Goal: Information Seeking & Learning: Learn about a topic

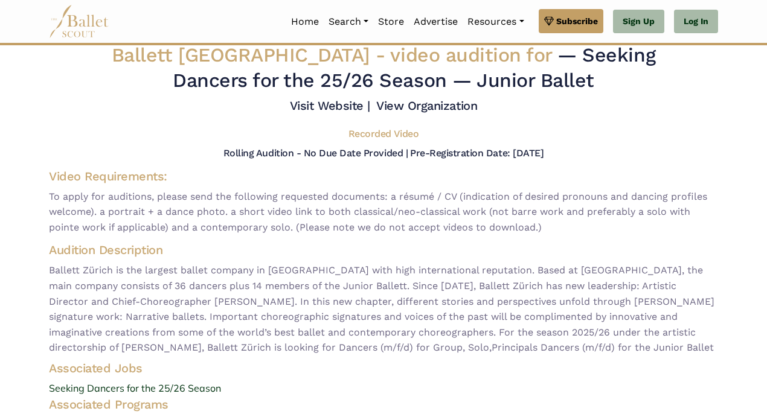
scroll to position [8, 0]
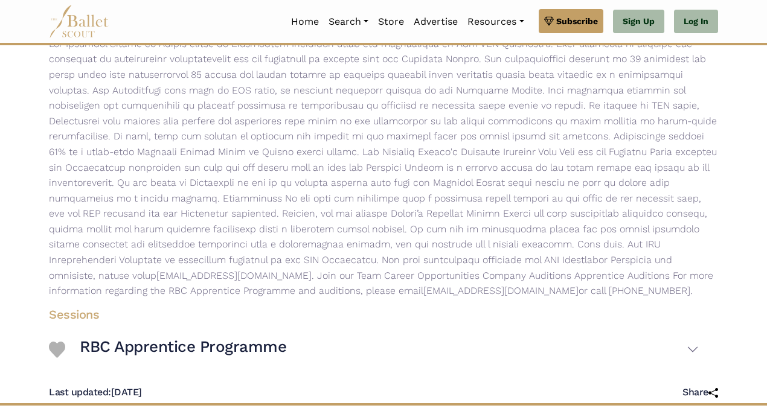
scroll to position [226, 0]
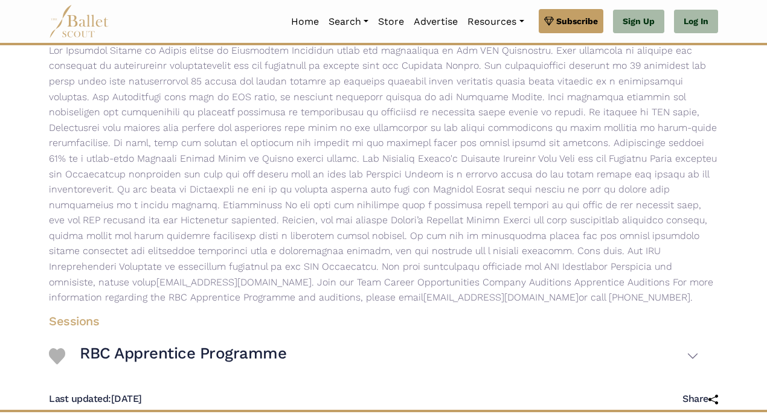
drag, startPoint x: 109, startPoint y: 290, endPoint x: 325, endPoint y: 298, distance: 217.0
click at [325, 298] on div "Description auditions@national.ballet.ca . Join our Team Career Opportunities C…" at bounding box center [383, 165] width 688 height 286
copy p "auditions@national.ballet.ca or call 416 345 9686 x352."
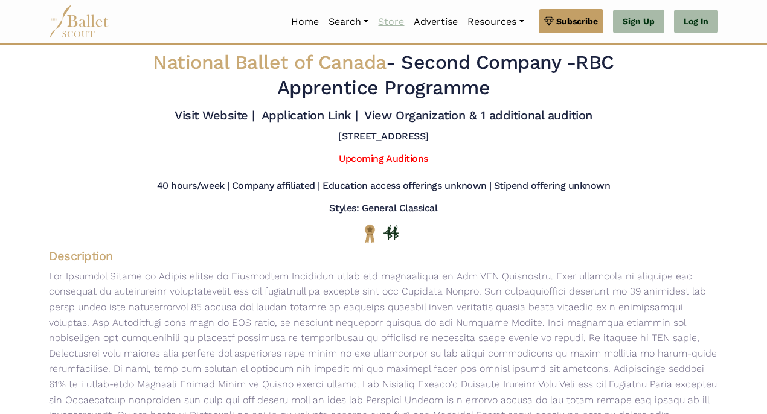
scroll to position [0, 0]
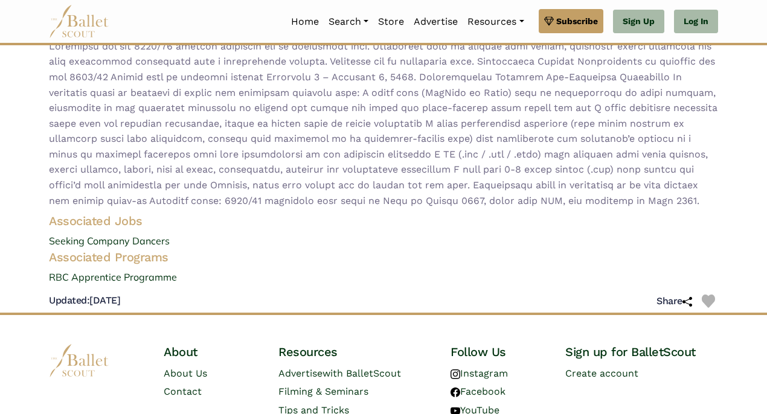
scroll to position [290, 0]
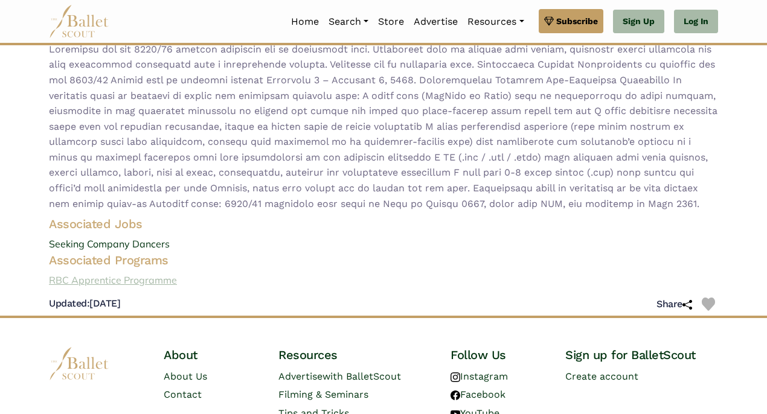
click at [162, 273] on link "RBC Apprentice Programme" at bounding box center [383, 281] width 688 height 16
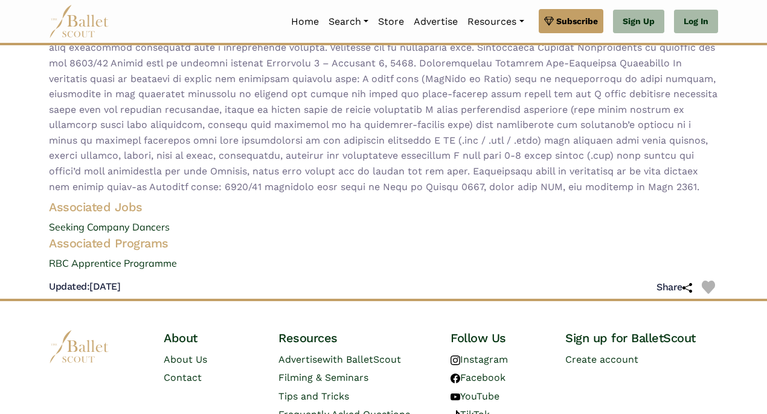
scroll to position [310, 0]
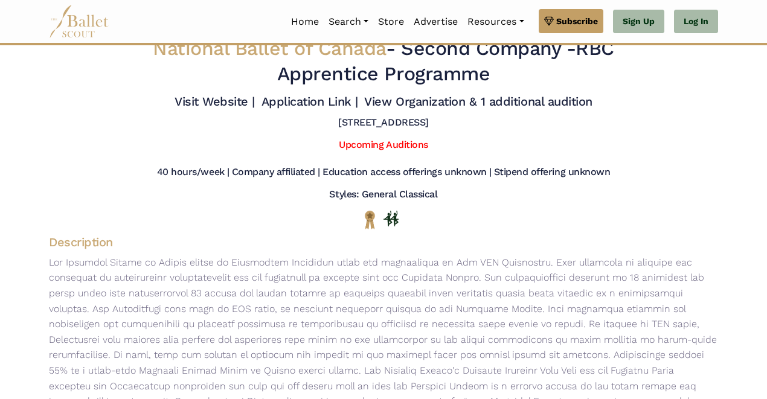
scroll to position [21, 0]
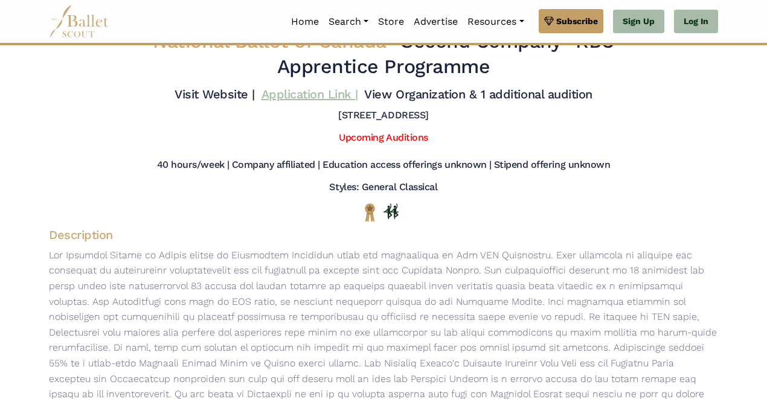
click at [301, 92] on link "Application Link |" at bounding box center [309, 94] width 97 height 14
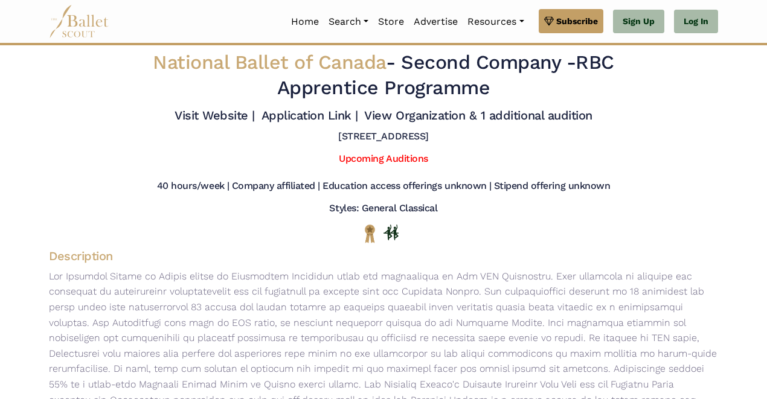
scroll to position [0, 0]
click at [466, 116] on link "View Organization & 1 additional audition" at bounding box center [478, 115] width 228 height 14
click at [220, 113] on link "Visit Website |" at bounding box center [215, 115] width 80 height 14
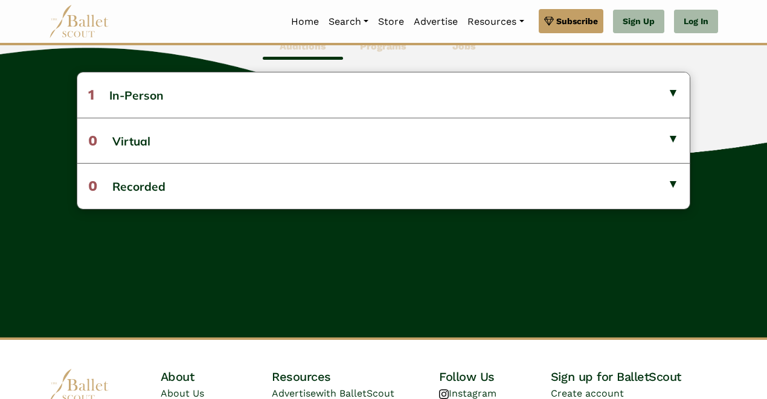
scroll to position [360, 0]
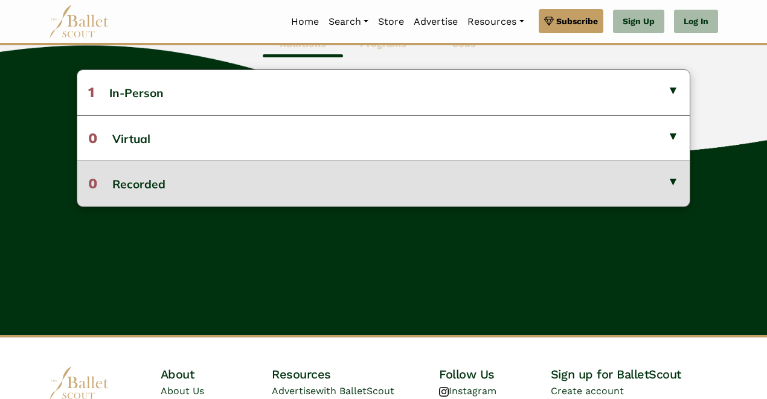
click at [670, 188] on button "0 Recorded" at bounding box center [383, 183] width 612 height 45
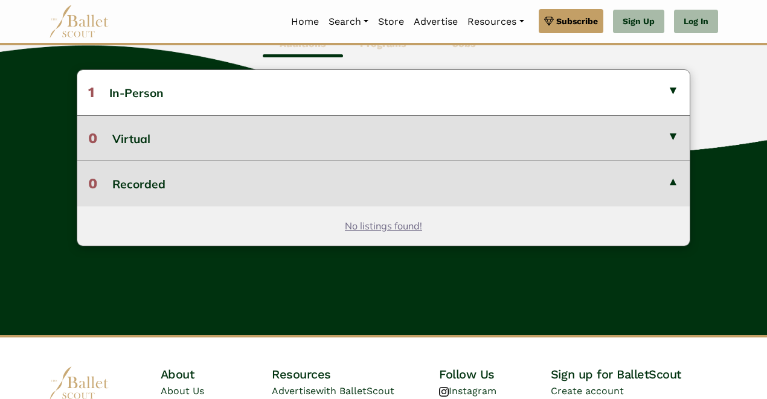
click at [671, 140] on button "0 Virtual" at bounding box center [383, 137] width 612 height 45
